Goal: Communication & Community: Answer question/provide support

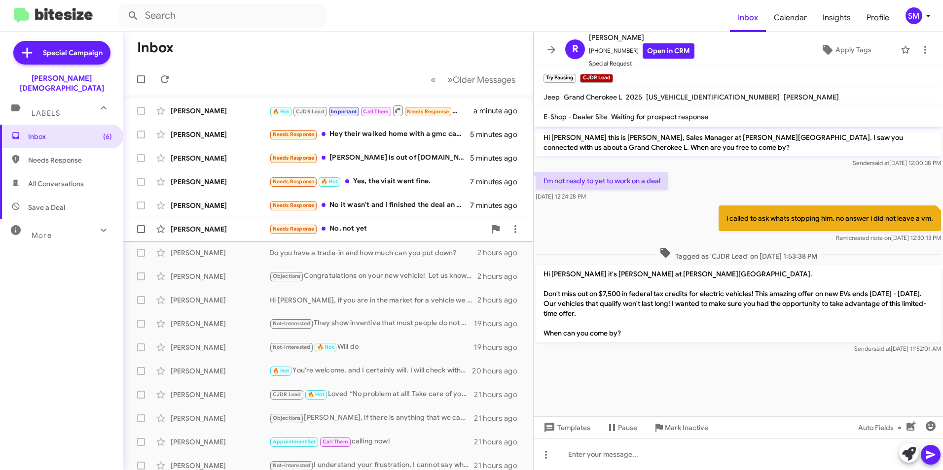
click at [203, 225] on div "[PERSON_NAME]" at bounding box center [220, 229] width 99 height 10
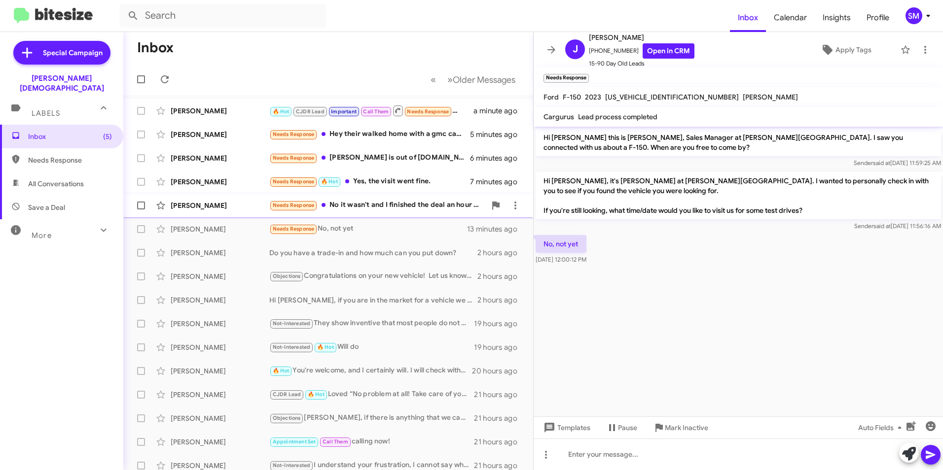
click at [365, 196] on div "[PERSON_NAME] Needs Response No it wasn't and I finished the deal an hour later…" at bounding box center [328, 206] width 394 height 20
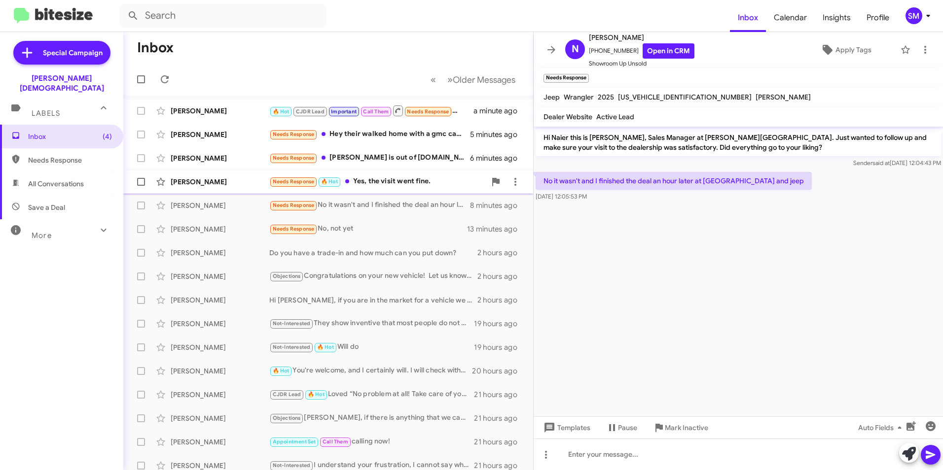
click at [366, 181] on div "Needs Response 🔥 Hot Yes, the visit went fine." at bounding box center [377, 181] width 217 height 11
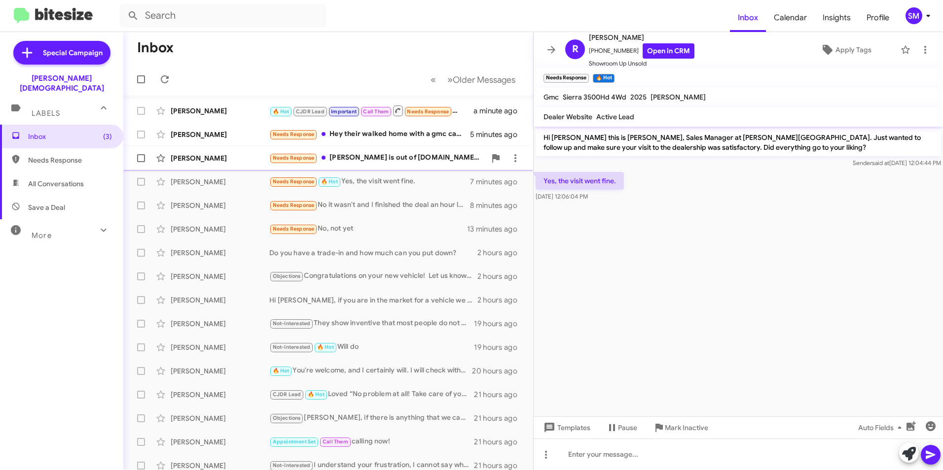
click at [395, 159] on div "Needs Response [PERSON_NAME] is out of [DOMAIN_NAME]. Thank you" at bounding box center [377, 157] width 217 height 11
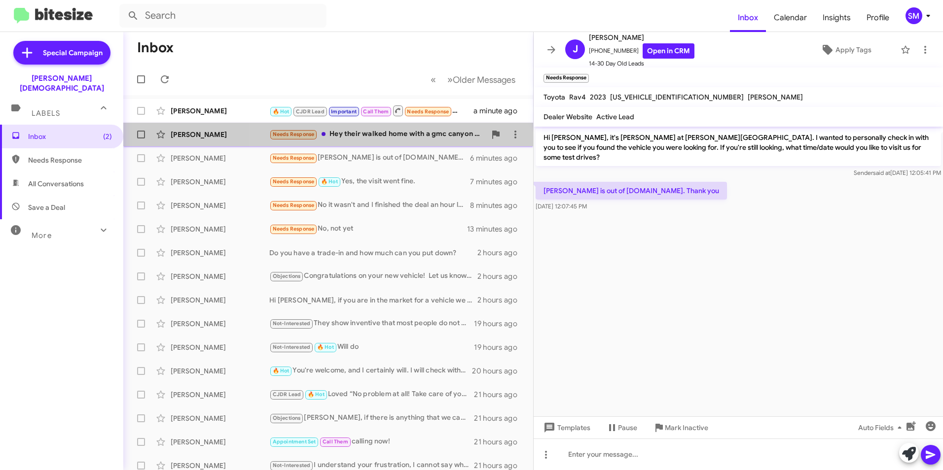
click at [387, 135] on div "Needs Response Hey their walked home with a gmc canyon a few days ago from Buic…" at bounding box center [377, 134] width 217 height 11
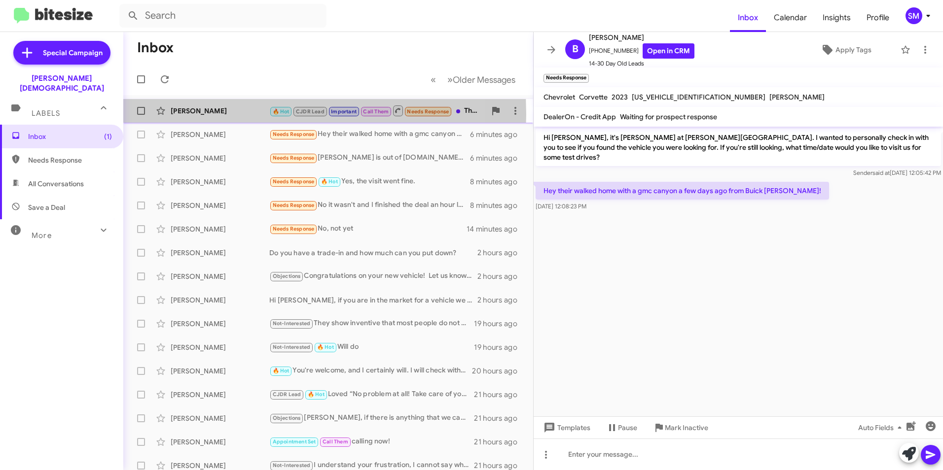
click at [192, 114] on div "[PERSON_NAME]" at bounding box center [220, 111] width 99 height 10
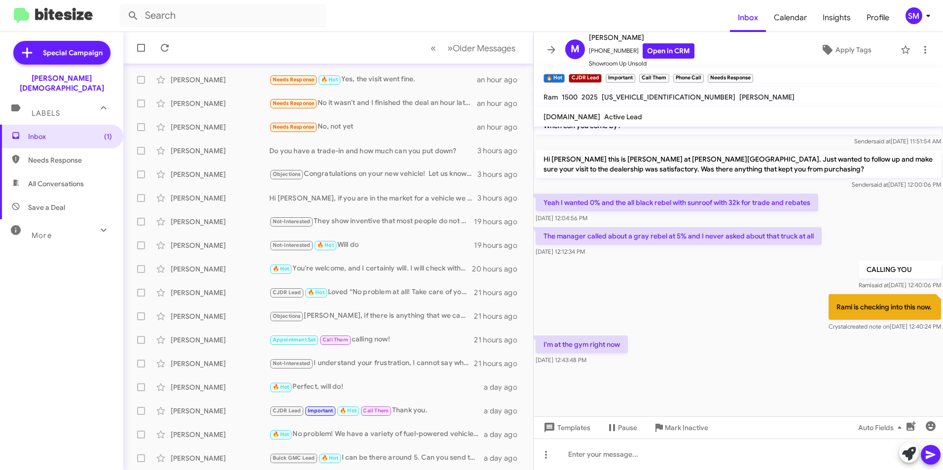
scroll to position [500, 0]
